Goal: Information Seeking & Learning: Check status

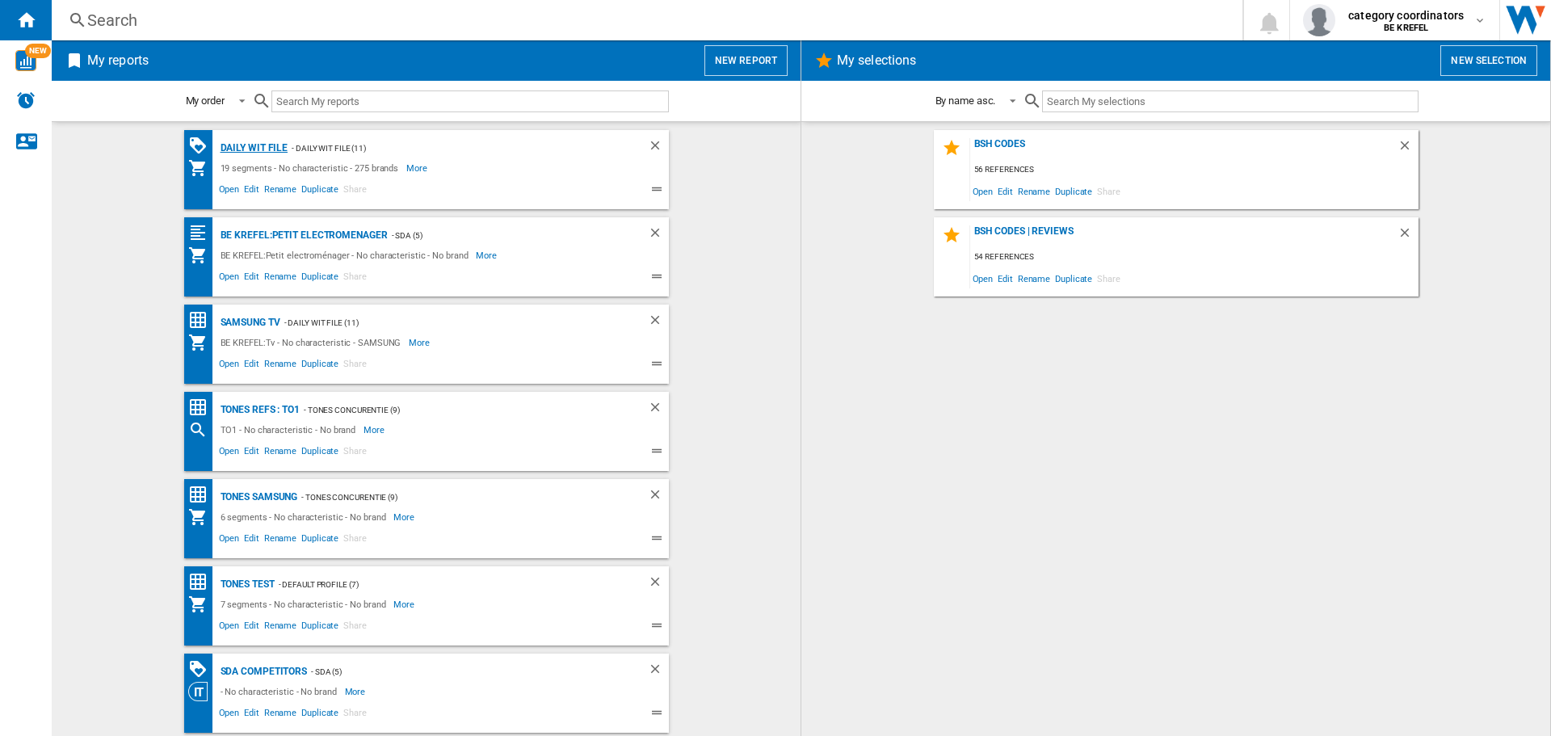
click at [235, 152] on div "Daily WIT file" at bounding box center [253, 148] width 72 height 20
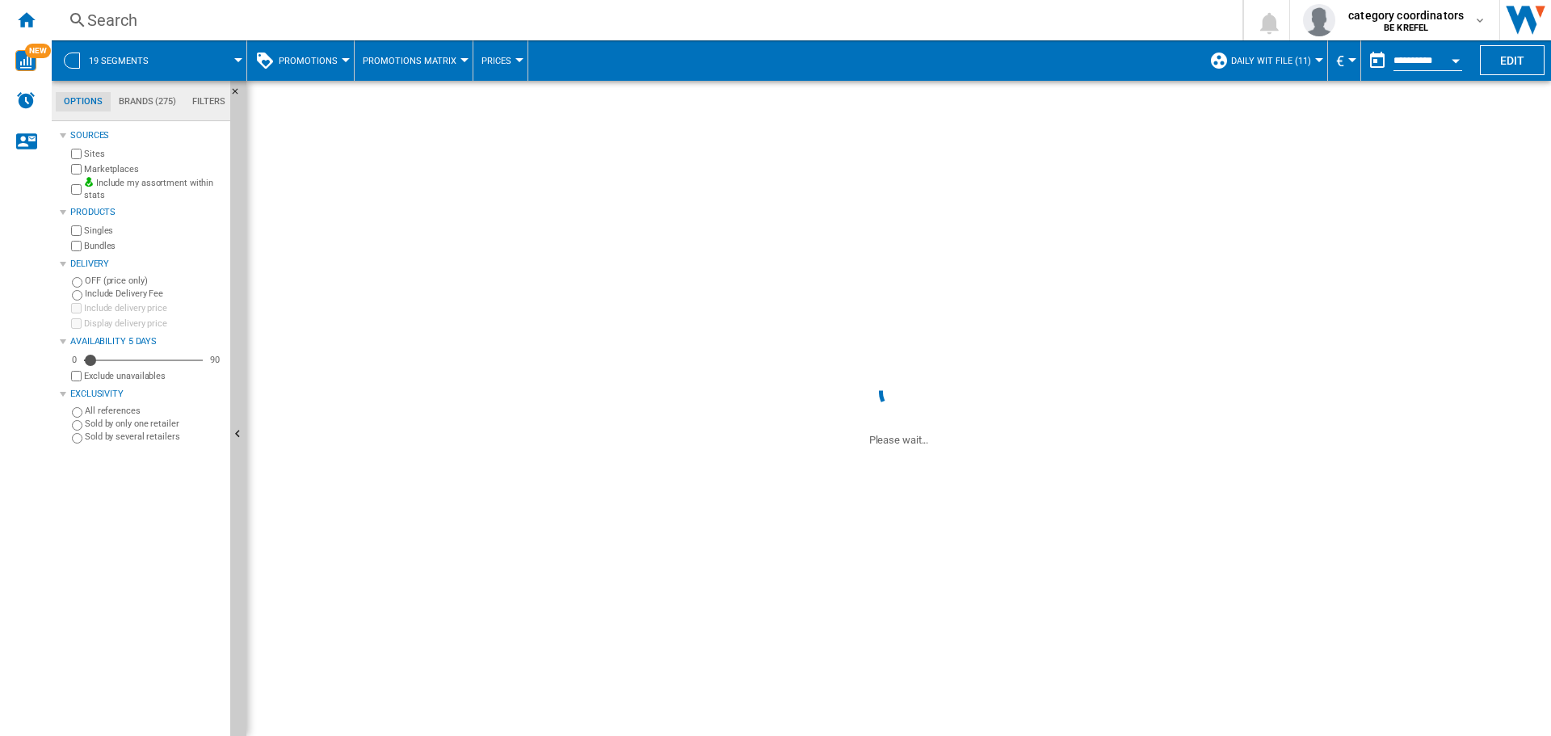
click at [314, 62] on span "Promotions" at bounding box center [308, 61] width 59 height 11
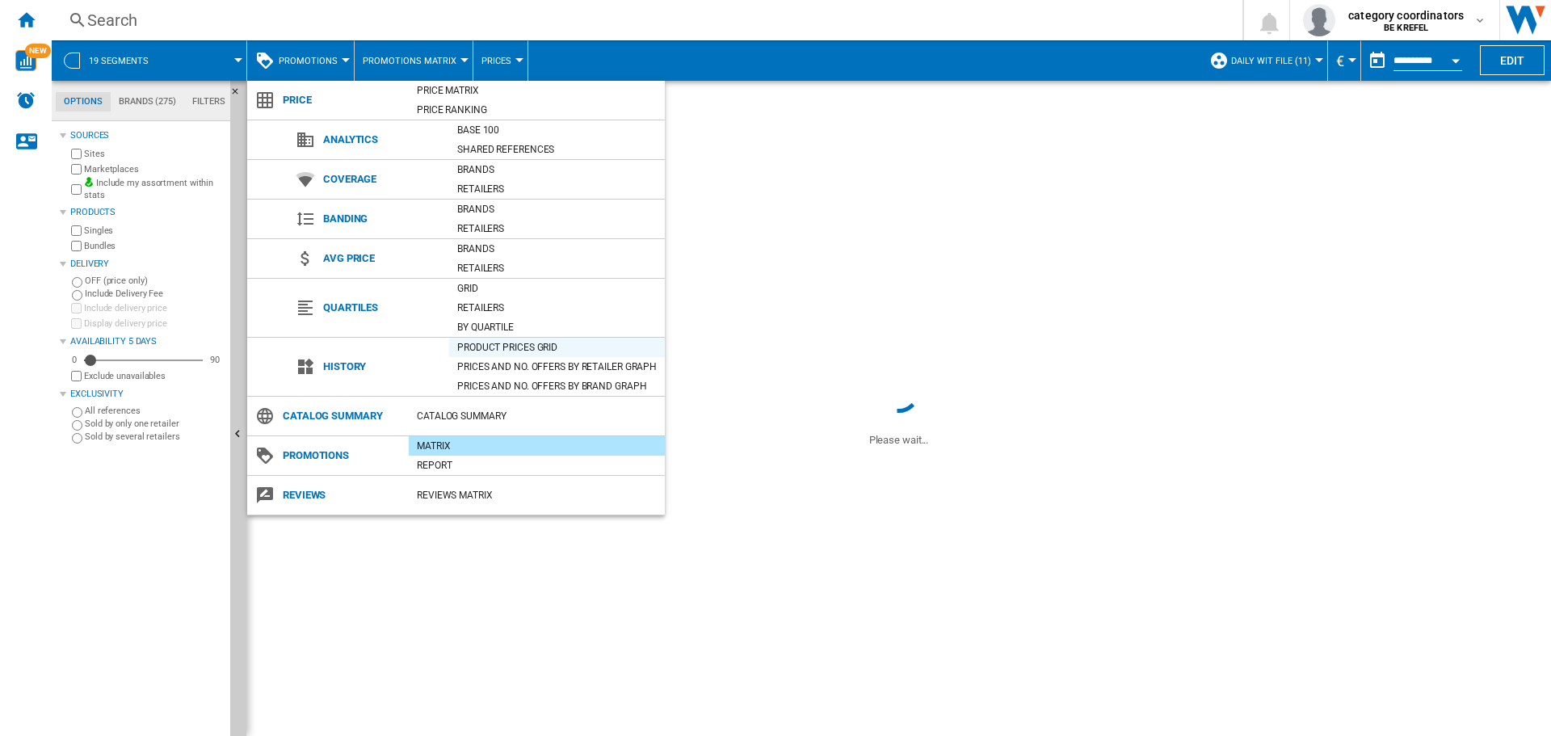
click at [507, 346] on div "Product prices grid" at bounding box center [557, 347] width 216 height 16
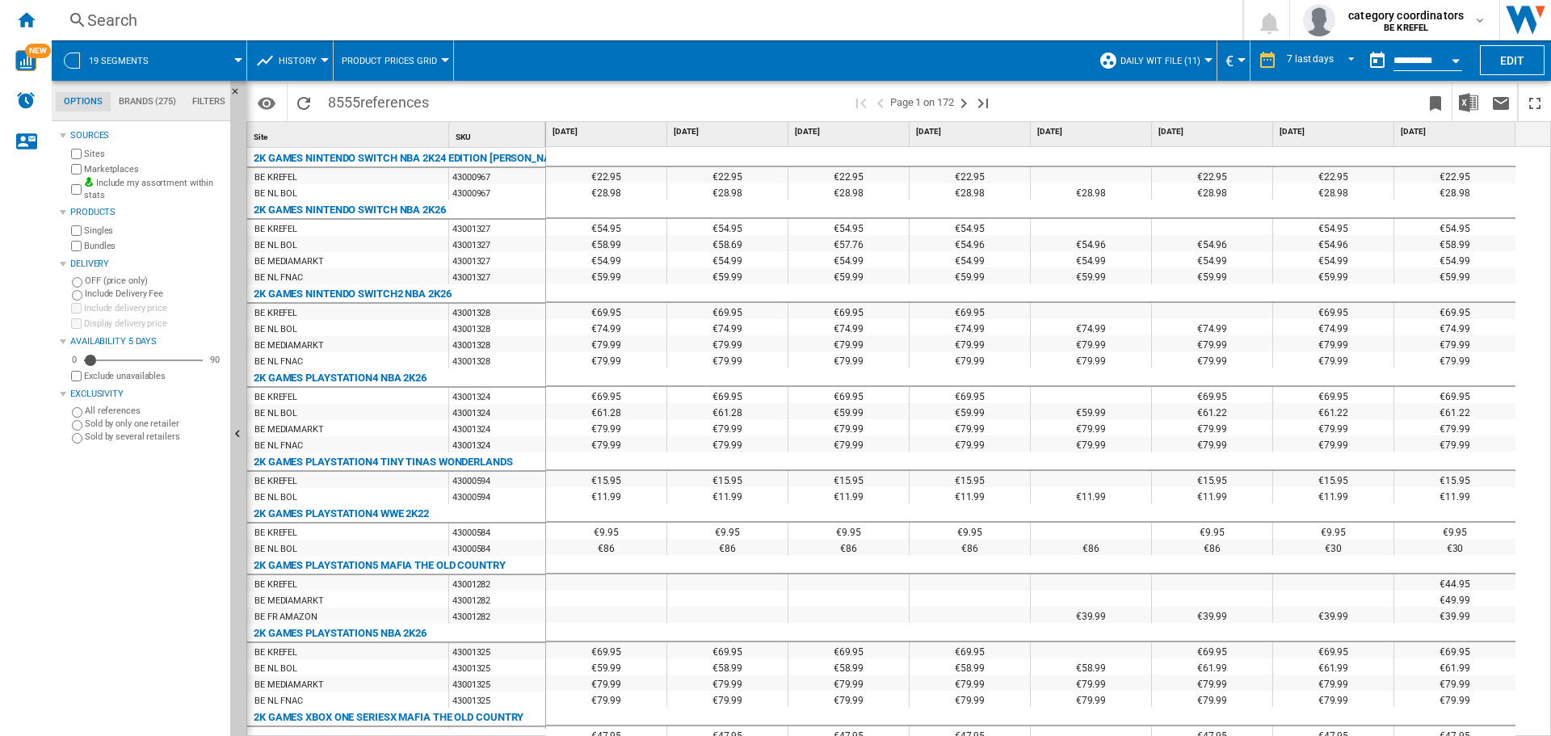
click at [198, 16] on div "Search" at bounding box center [643, 20] width 1113 height 23
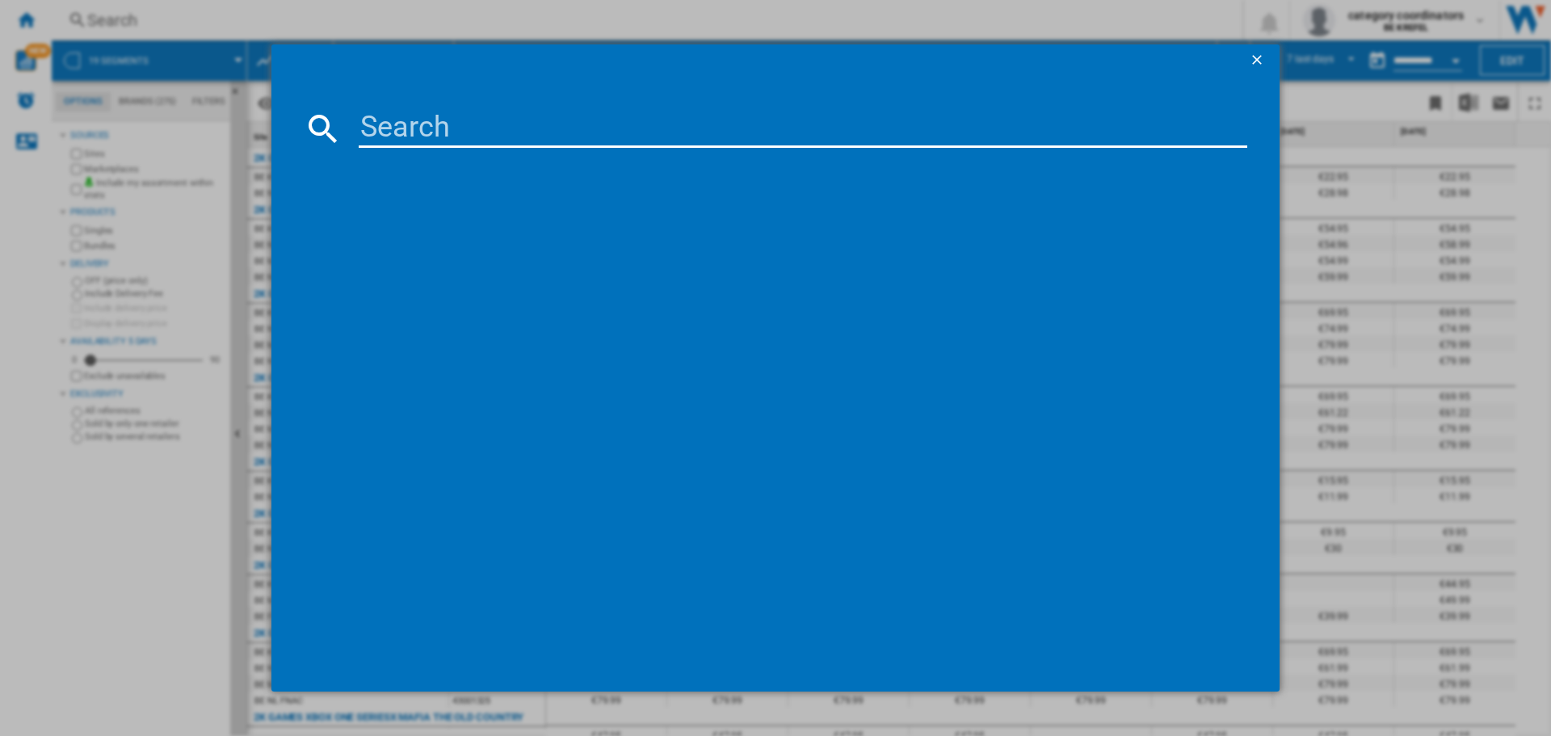
click at [445, 139] on input at bounding box center [803, 128] width 889 height 39
type input "12004932"
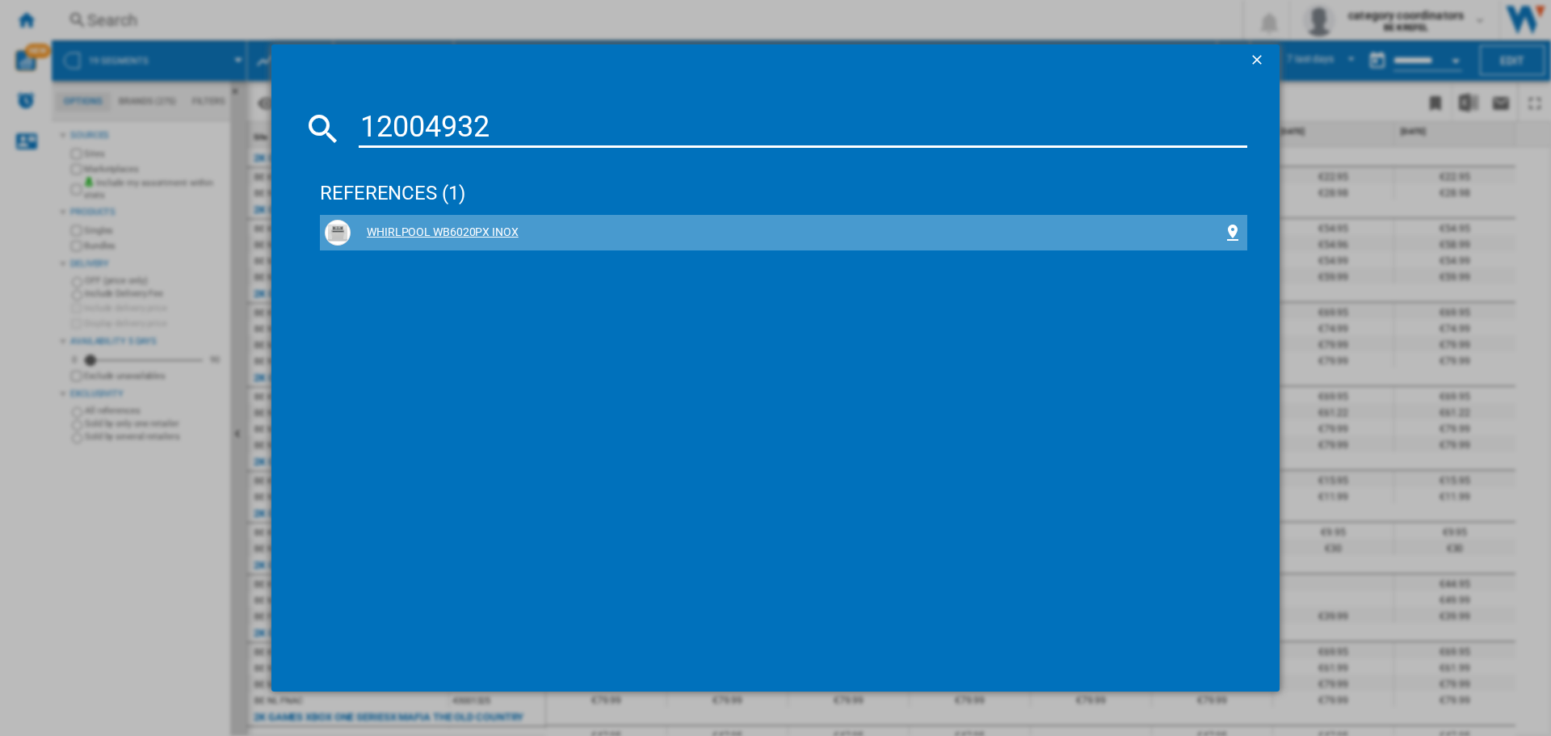
click at [418, 232] on div "WHIRLPOOL WB6020PX INOX" at bounding box center [787, 233] width 873 height 16
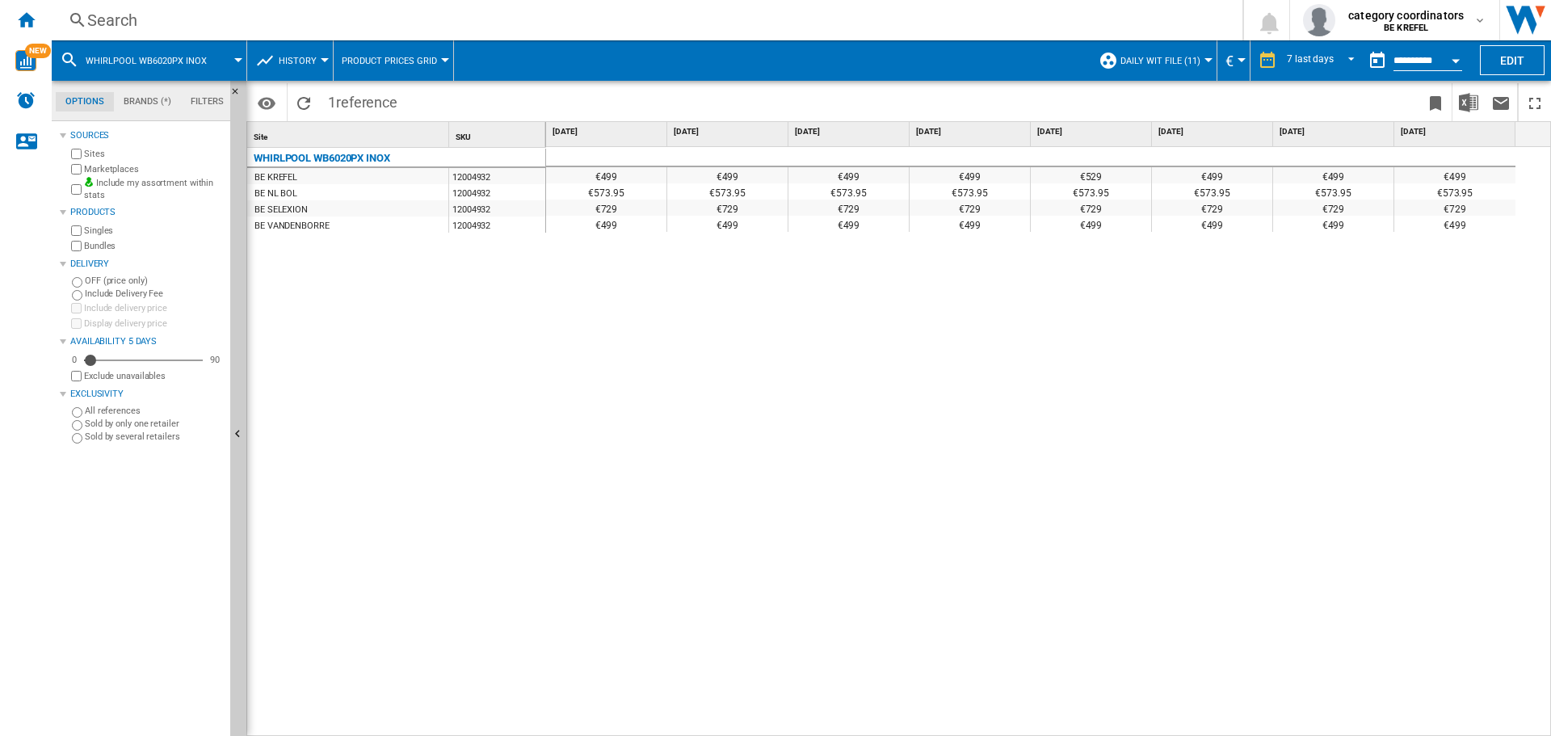
click at [1445, 60] on button "Open calendar" at bounding box center [1456, 58] width 29 height 29
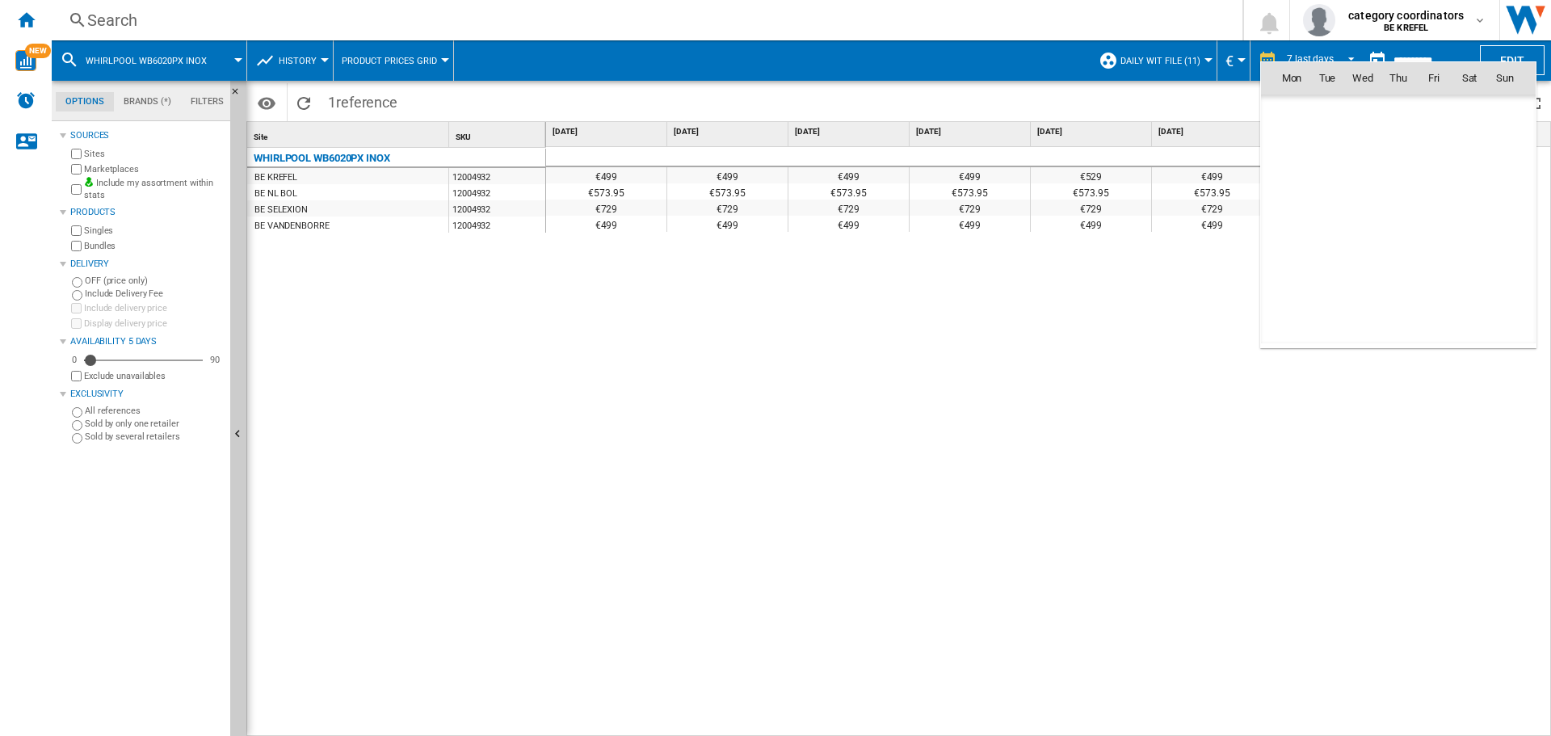
scroll to position [7709, 0]
click at [1429, 51] on div at bounding box center [775, 368] width 1551 height 736
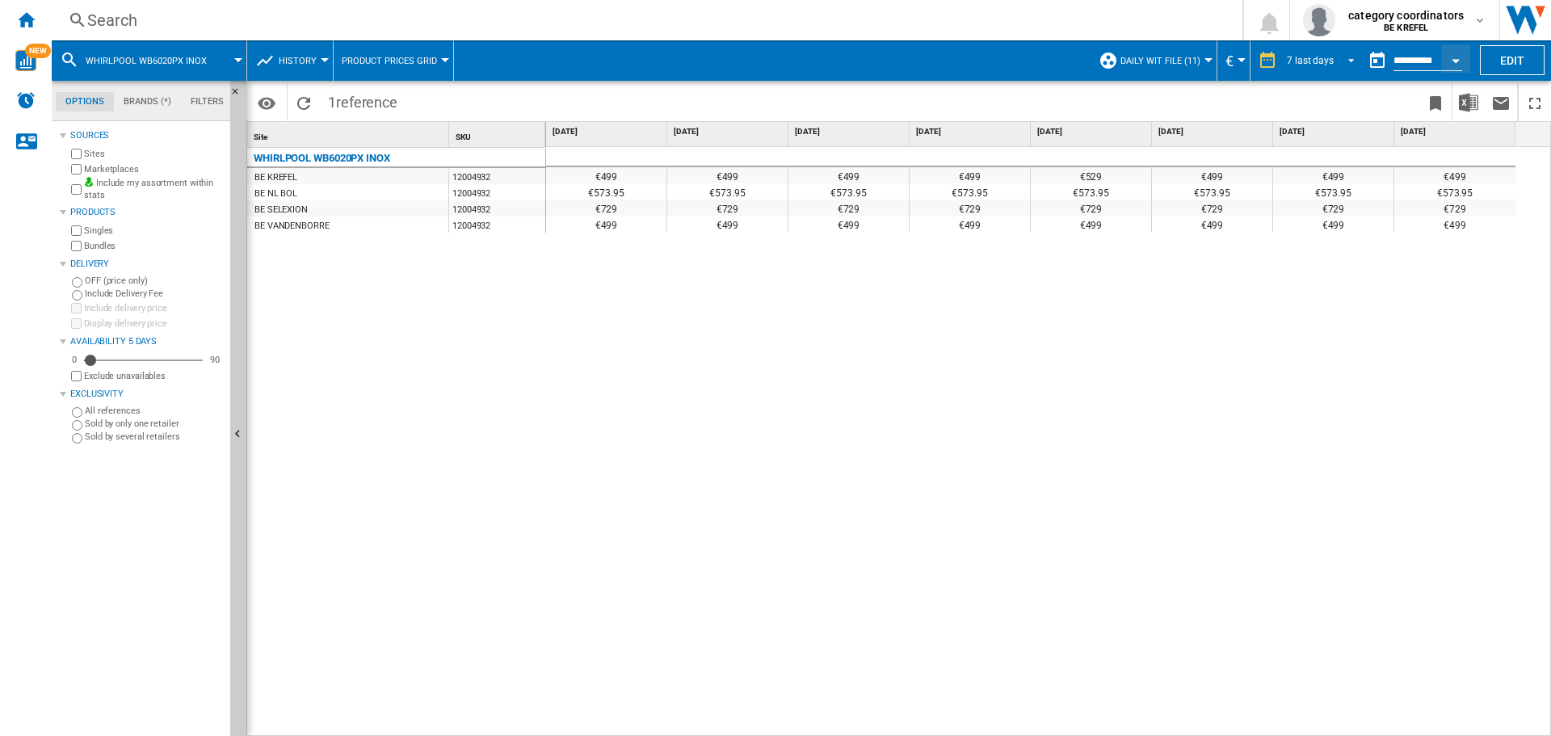
click at [1339, 63] on span "REPORTS.WIZARD.STEPS.REPORT.STEPS.REPORT_OPTIONS.PERIOD: 7 last days" at bounding box center [1346, 59] width 19 height 15
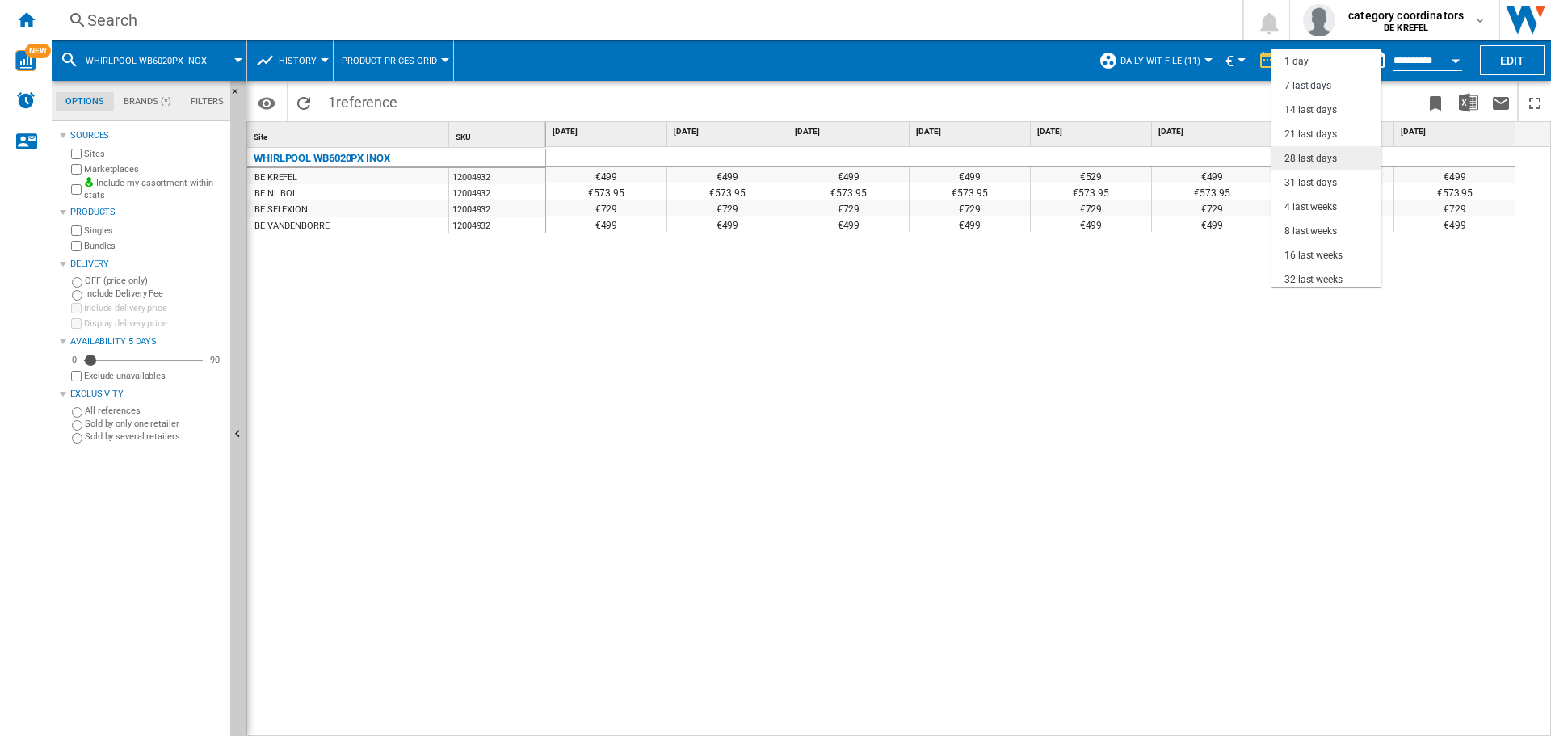
scroll to position [24, 0]
click at [1330, 189] on div "4 last weeks" at bounding box center [1311, 183] width 53 height 14
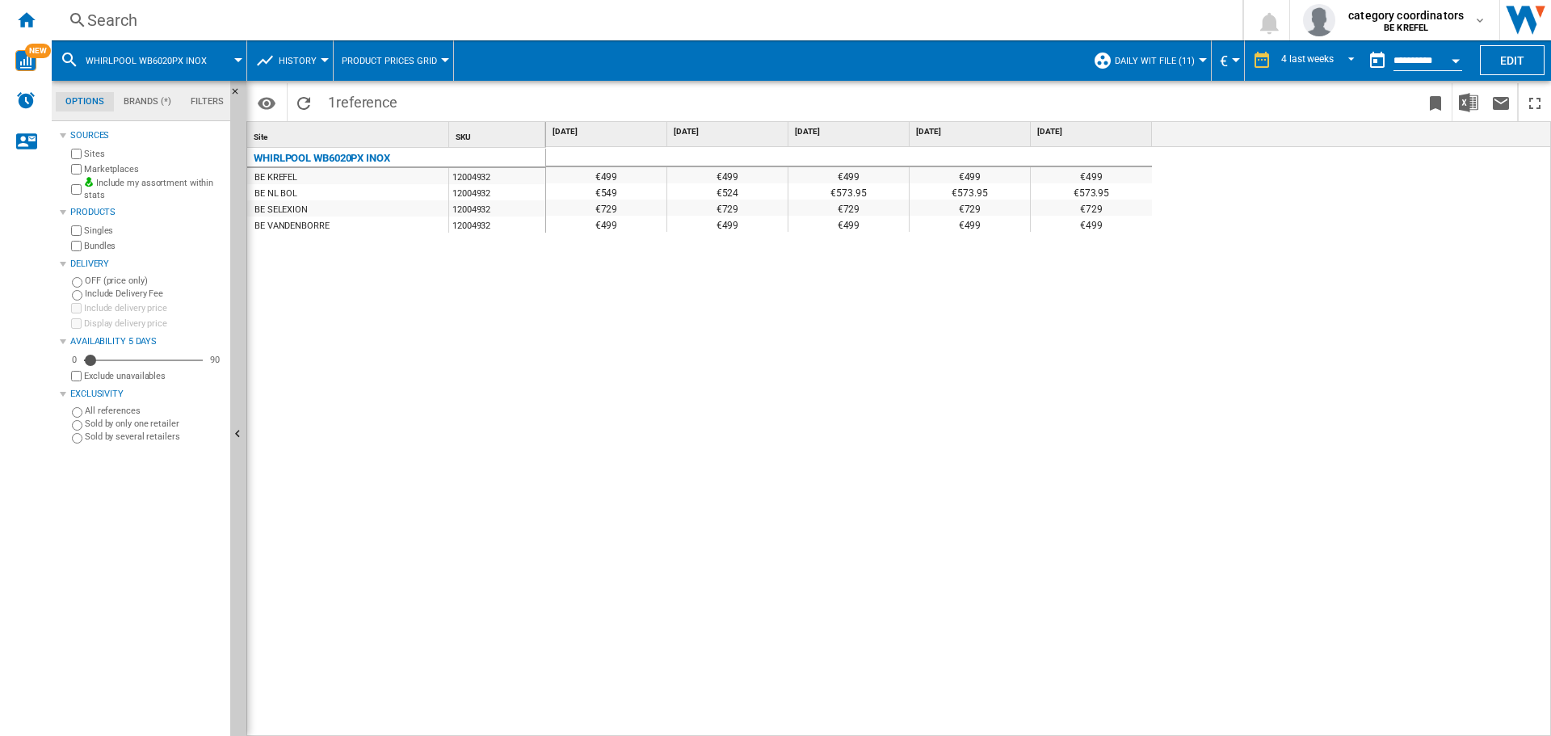
click at [1409, 57] on input "**********" at bounding box center [1428, 63] width 69 height 15
click at [1475, 56] on md-datepicker "**********" at bounding box center [1420, 60] width 116 height 32
click at [1456, 56] on button "Open calendar" at bounding box center [1456, 58] width 29 height 29
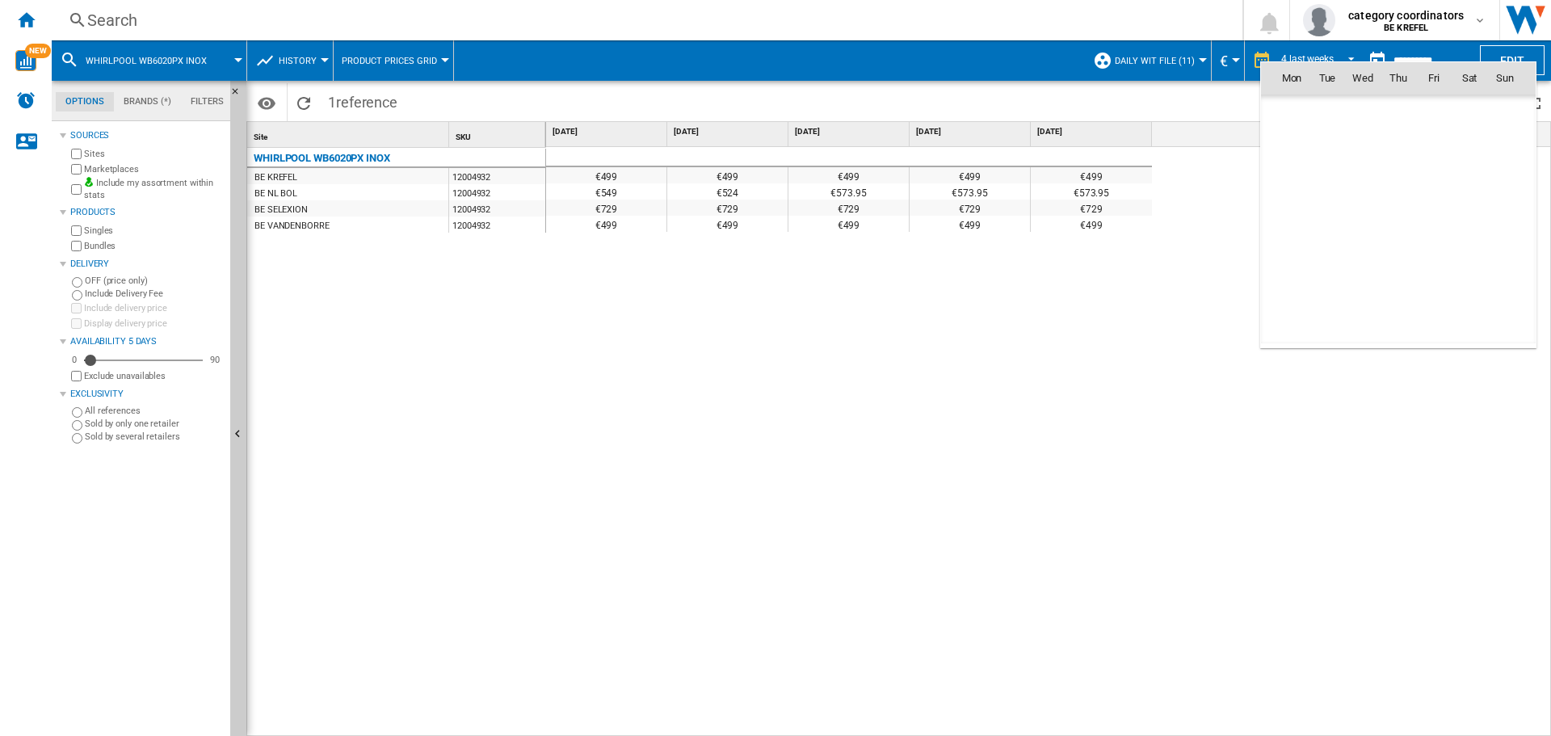
scroll to position [7709, 0]
click at [1416, 147] on td "3" at bounding box center [1434, 149] width 36 height 36
type input "**********"
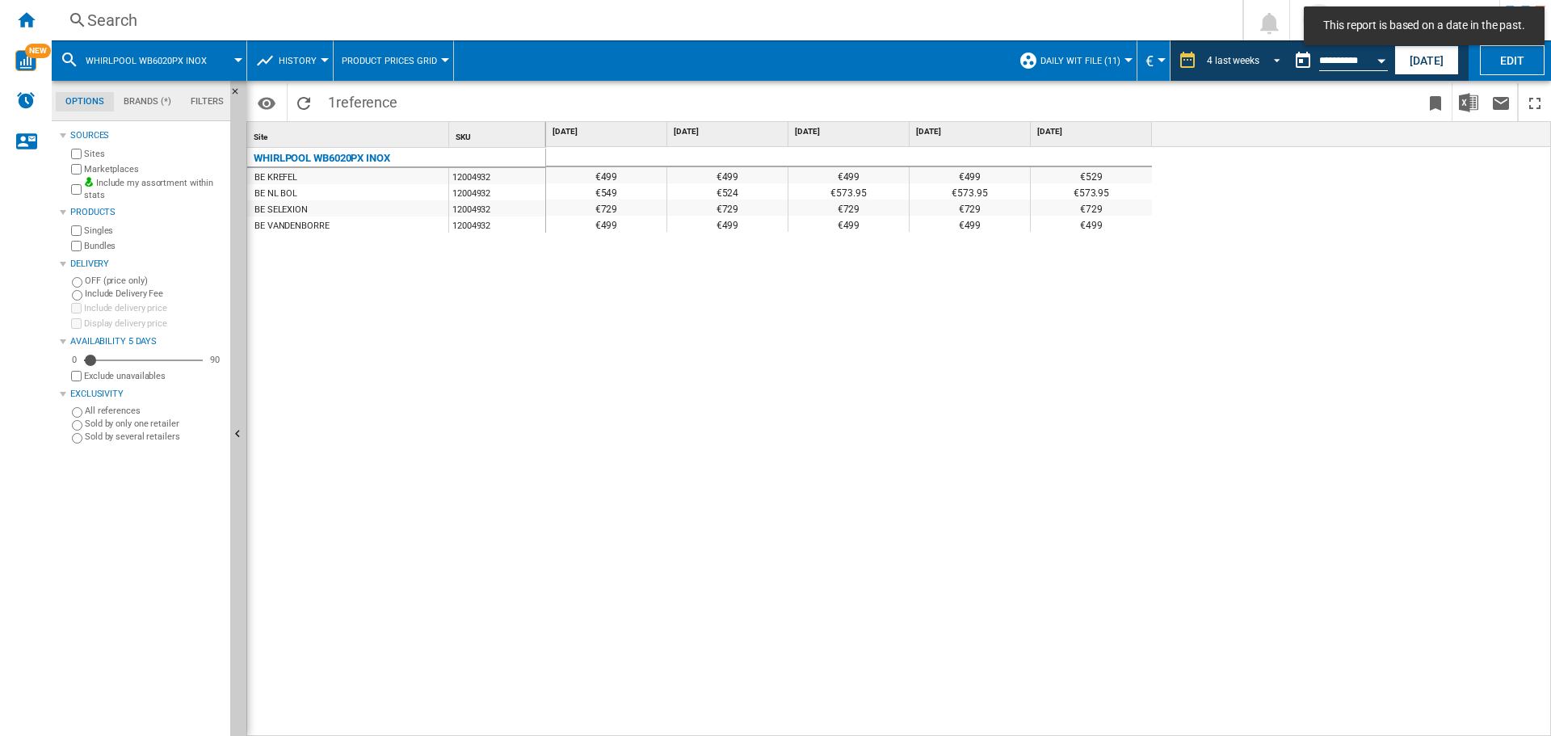
click at [1235, 55] on div "4 last weeks" at bounding box center [1233, 60] width 53 height 11
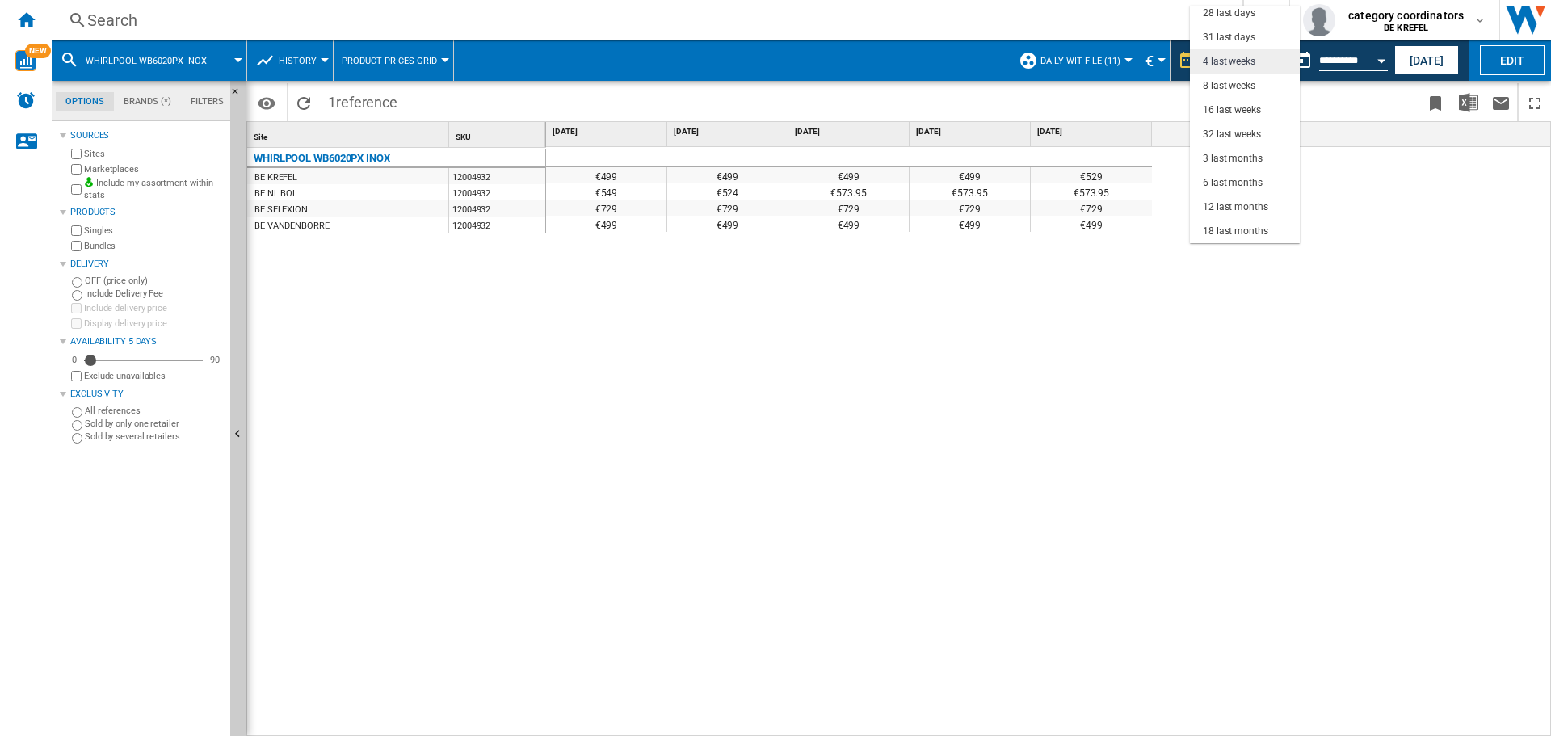
scroll to position [21, 0]
click at [1225, 115] on div "31 last days" at bounding box center [1229, 119] width 53 height 14
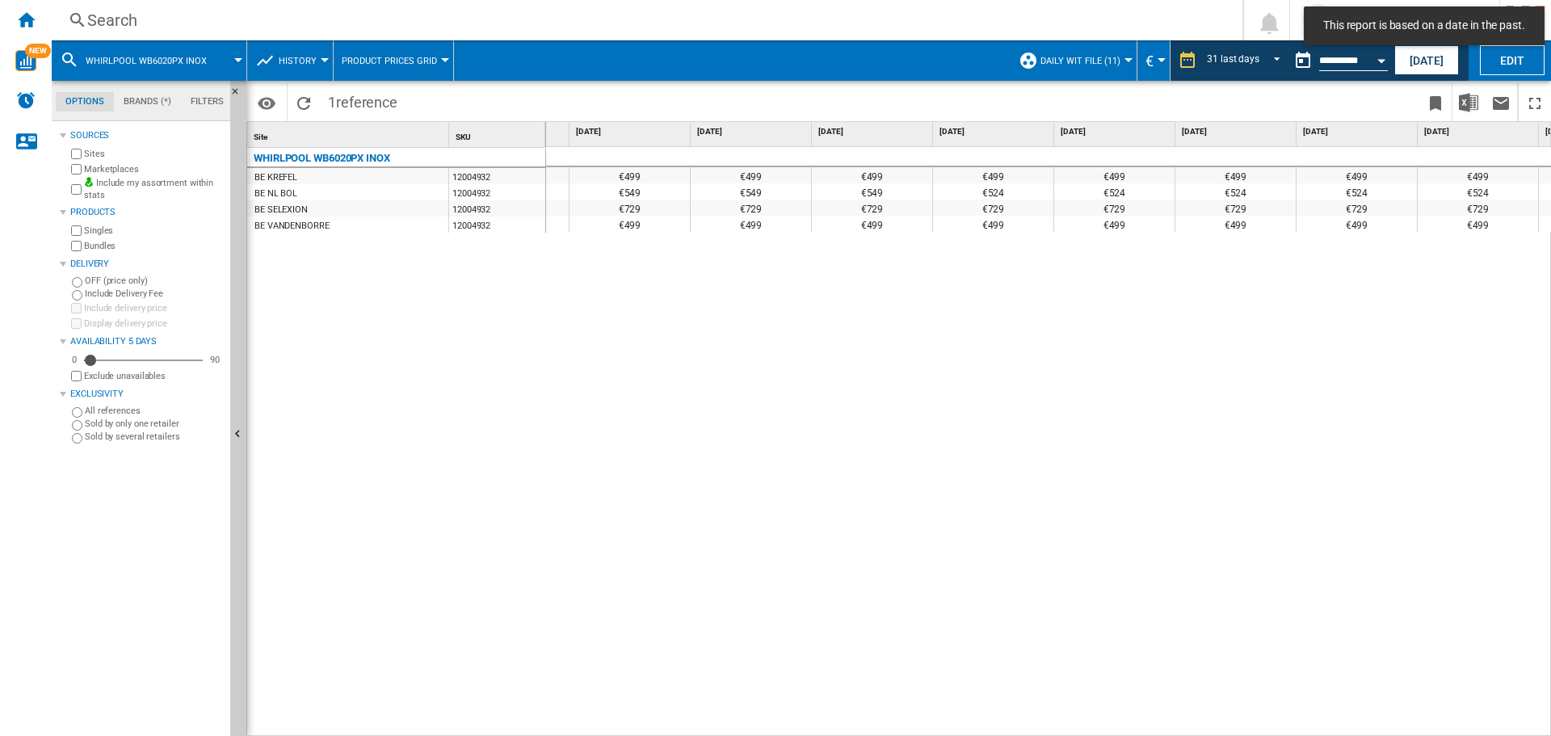
scroll to position [0, 2873]
